Goal: Information Seeking & Learning: Check status

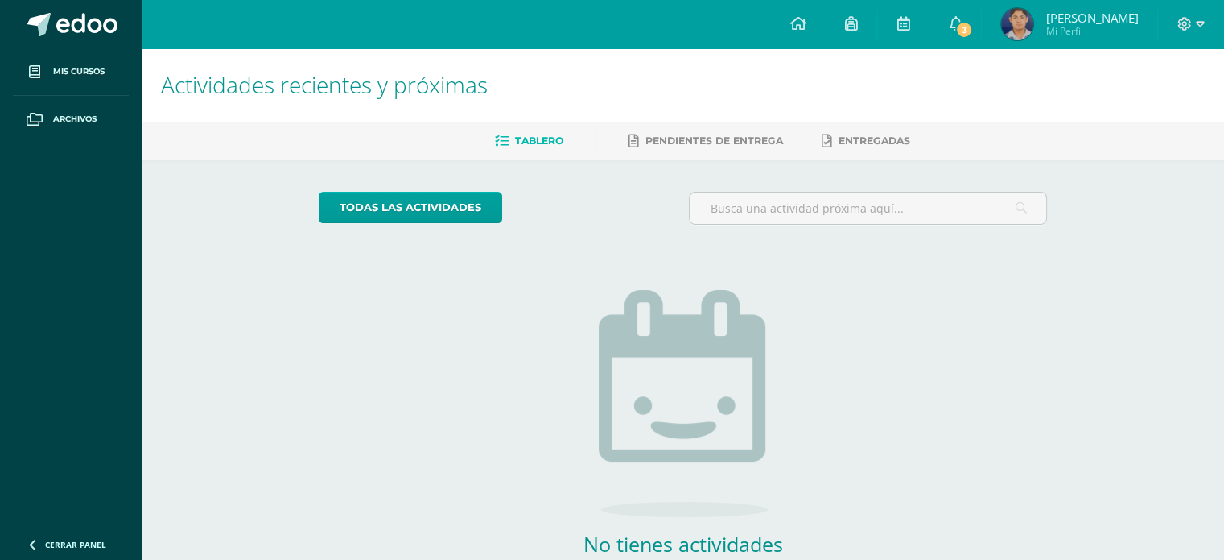
click at [1030, 28] on img at bounding box center [1017, 24] width 32 height 32
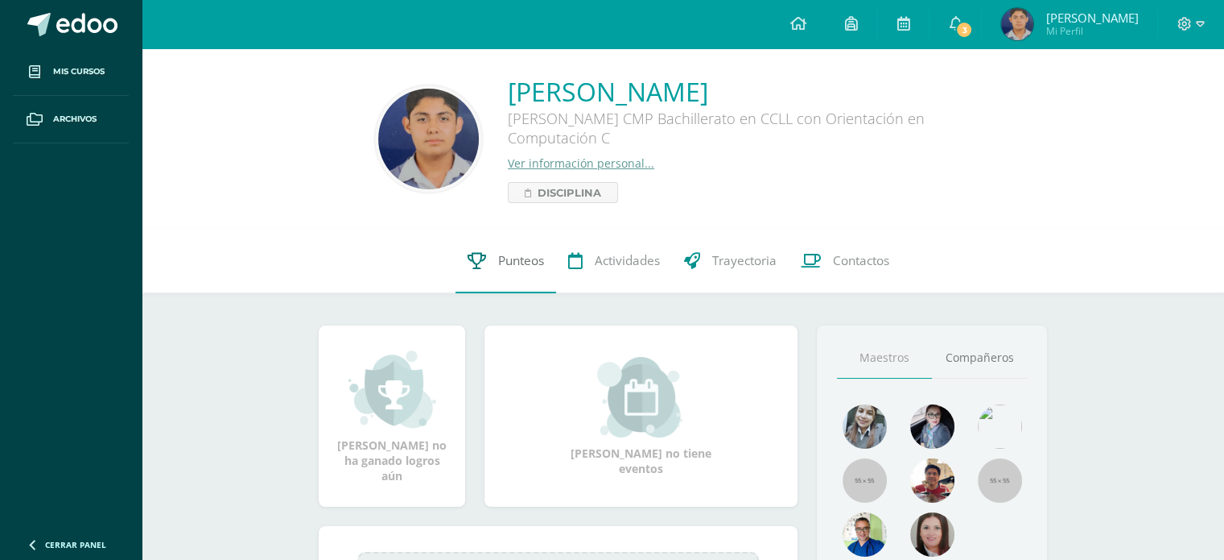
click at [526, 254] on span "Punteos" at bounding box center [521, 260] width 46 height 17
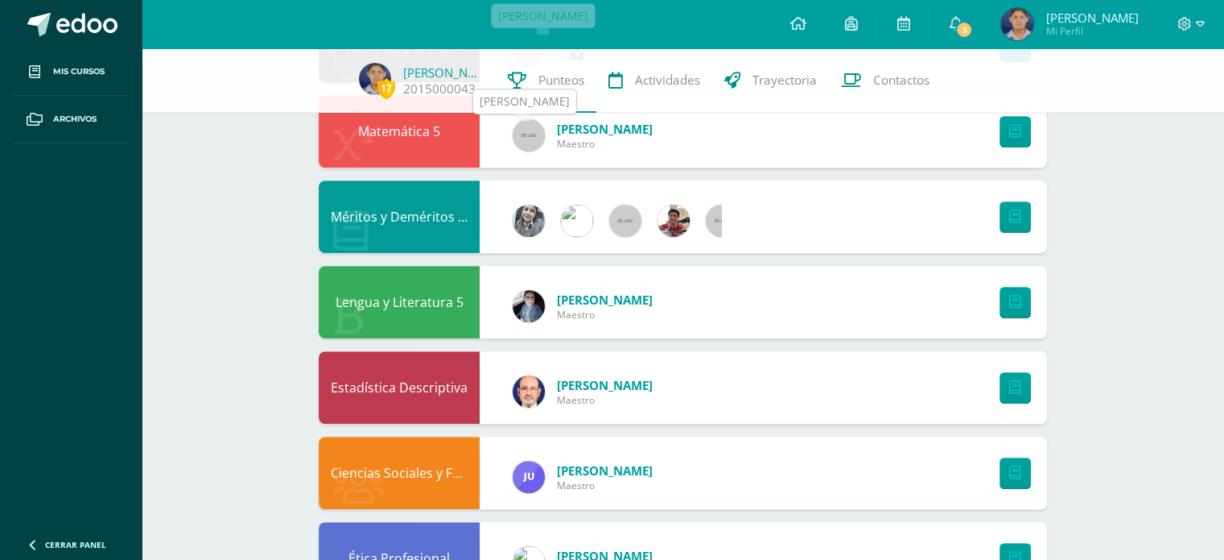
scroll to position [1208, 0]
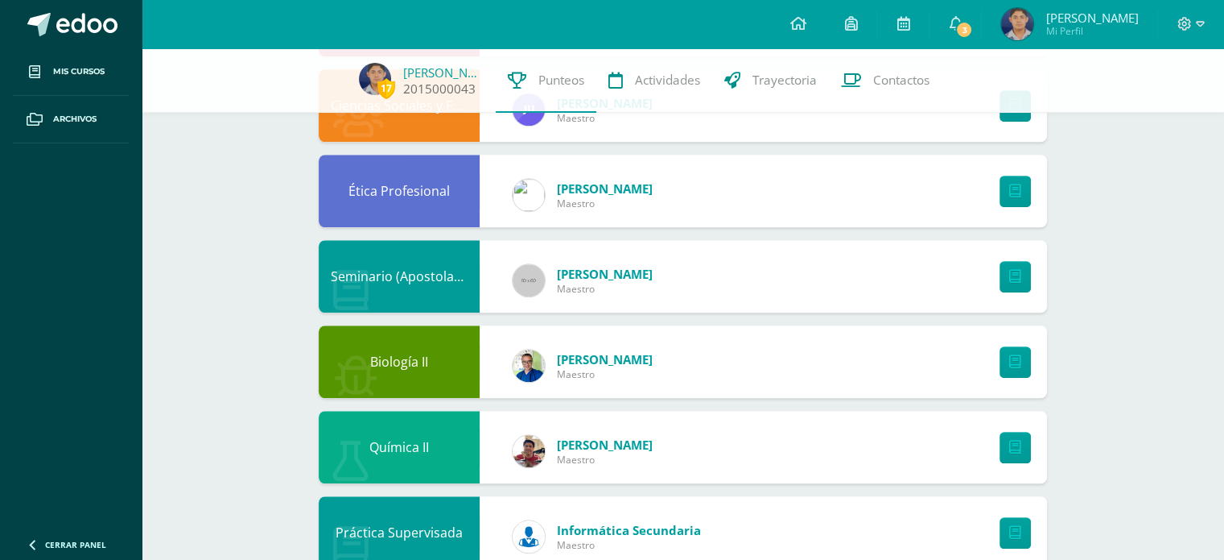
click at [393, 90] on span "17" at bounding box center [387, 88] width 18 height 20
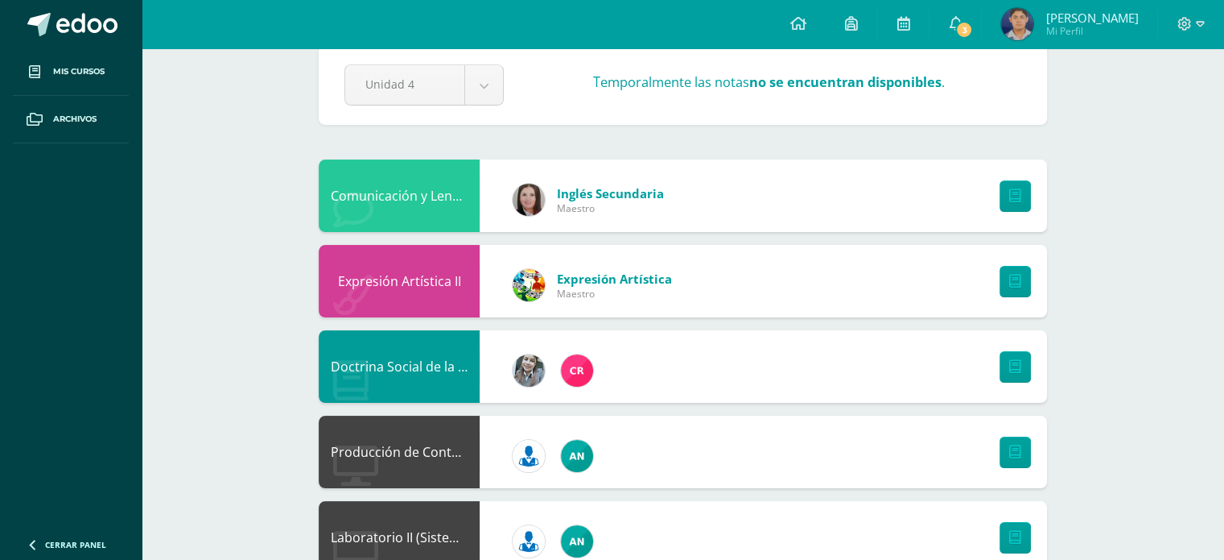
scroll to position [0, 0]
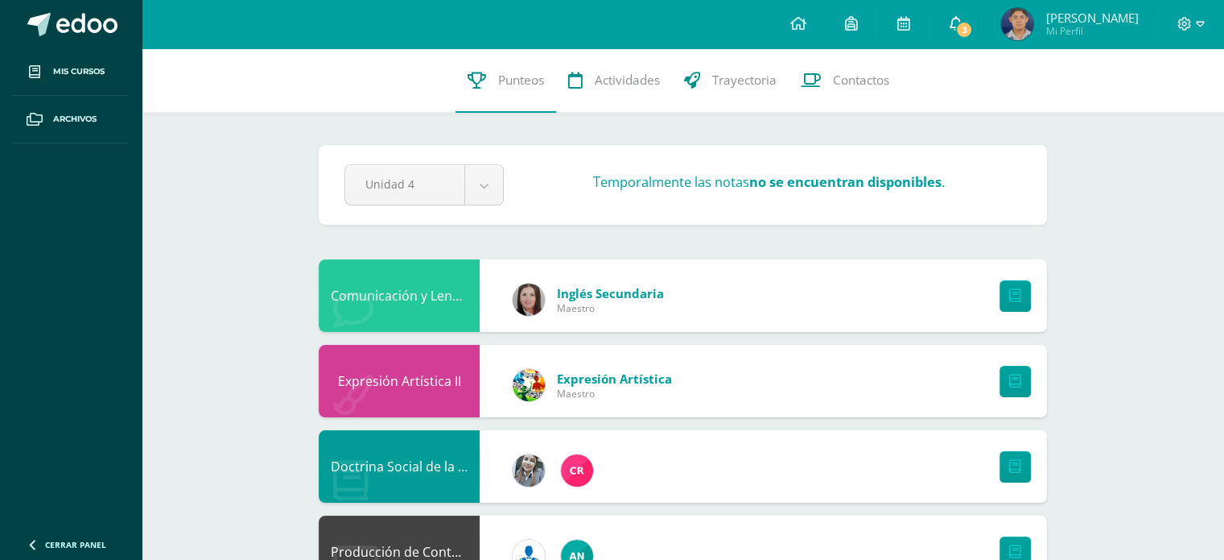
click at [973, 31] on span "3" at bounding box center [965, 30] width 18 height 18
